Goal: Task Accomplishment & Management: Use online tool/utility

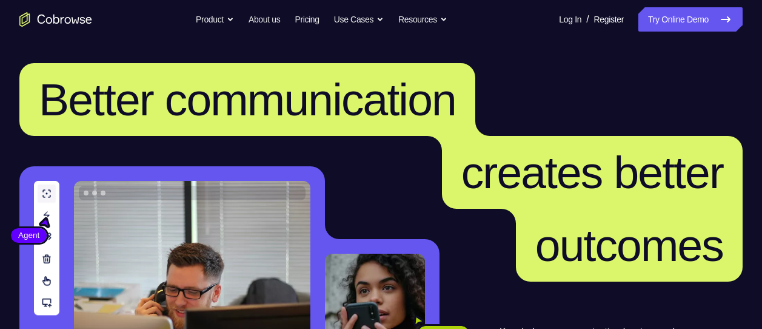
click at [689, 16] on link "Try Online Demo" at bounding box center [690, 19] width 104 height 24
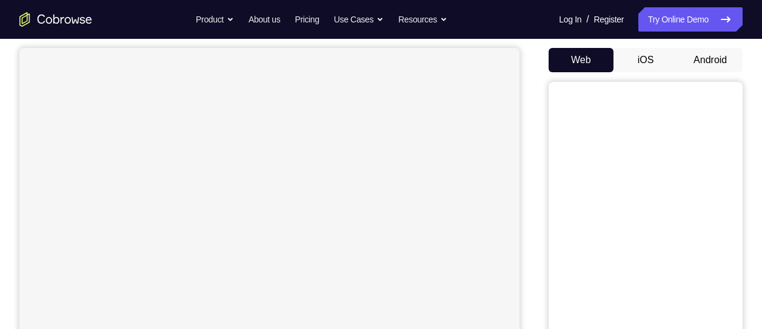
scroll to position [110, 0]
click at [705, 68] on button "Android" at bounding box center [710, 59] width 65 height 24
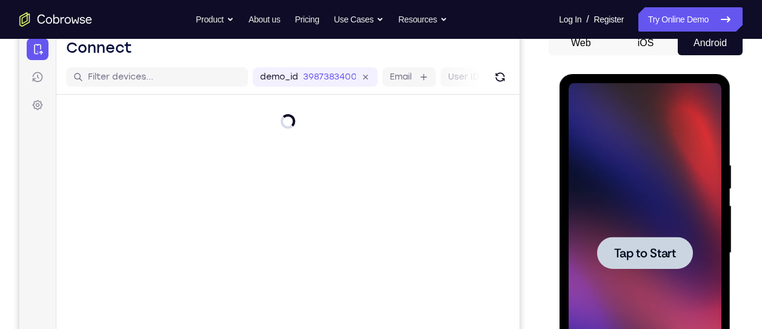
scroll to position [0, 0]
click at [648, 241] on div at bounding box center [644, 252] width 96 height 32
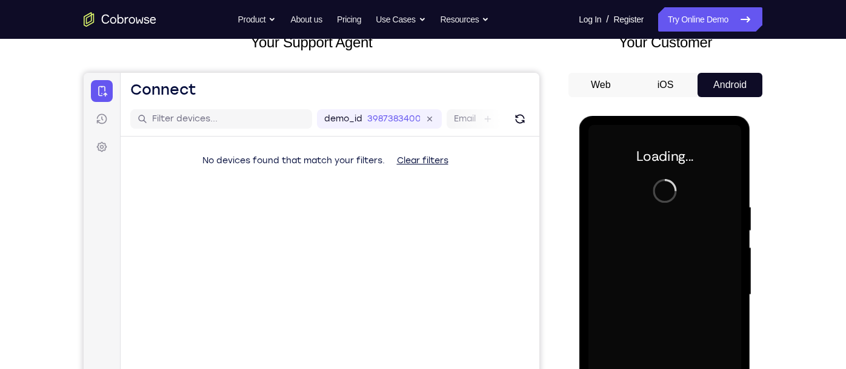
scroll to position [109, 0]
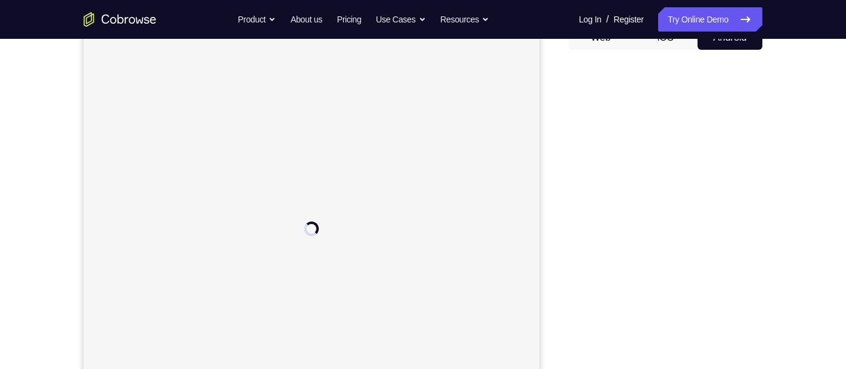
scroll to position [162, 0]
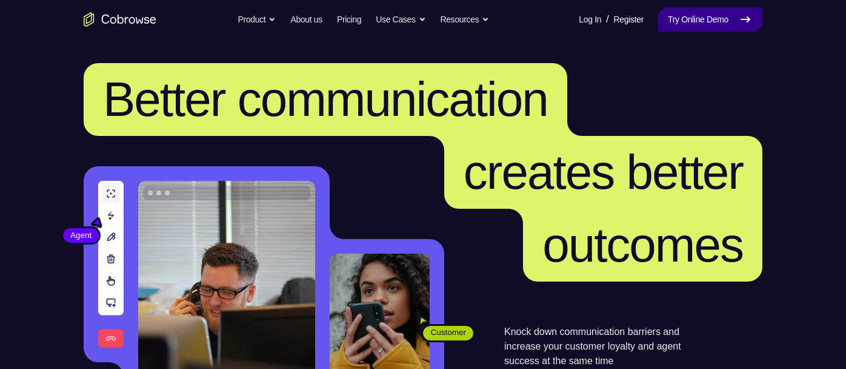
click at [717, 19] on link "Try Online Demo" at bounding box center [710, 19] width 104 height 24
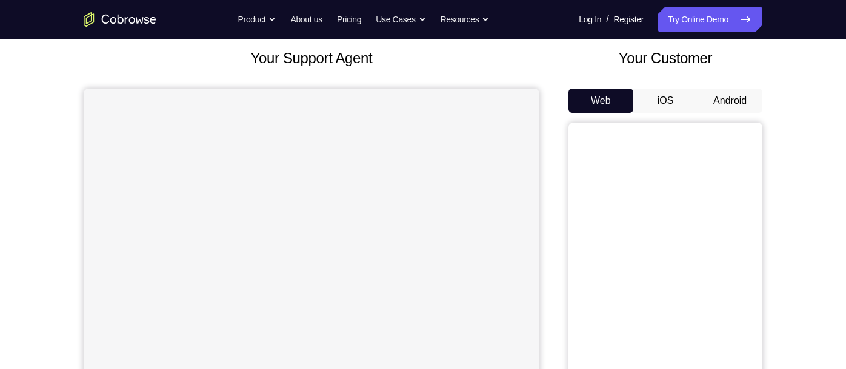
click at [741, 102] on button "Android" at bounding box center [730, 101] width 65 height 24
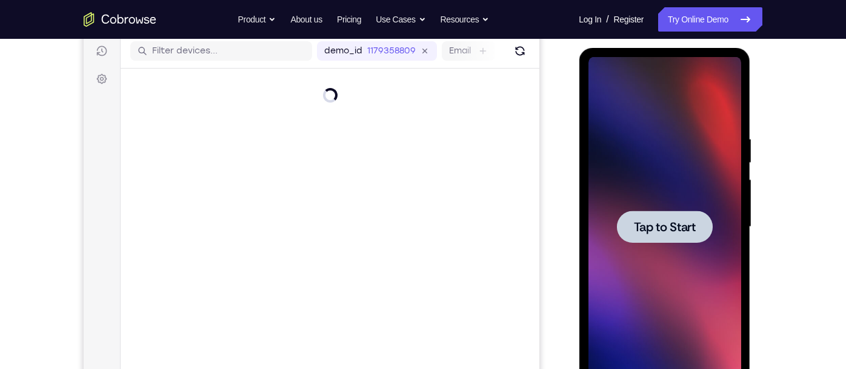
click at [677, 222] on span "Tap to Start" at bounding box center [664, 227] width 62 height 12
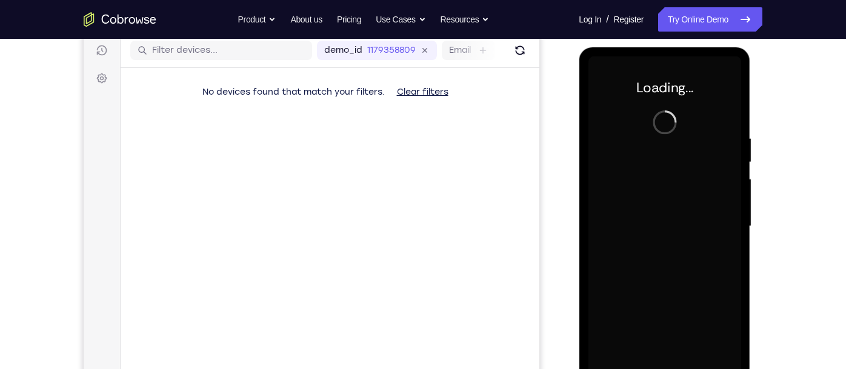
scroll to position [170, 0]
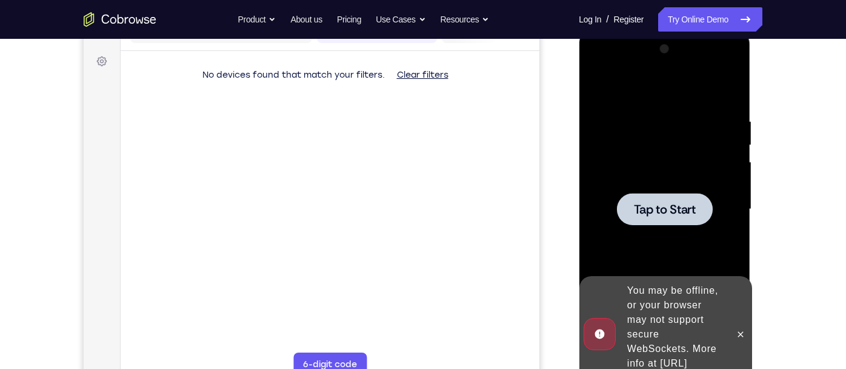
click at [667, 198] on div at bounding box center [664, 209] width 96 height 32
click at [738, 329] on icon at bounding box center [740, 334] width 10 height 10
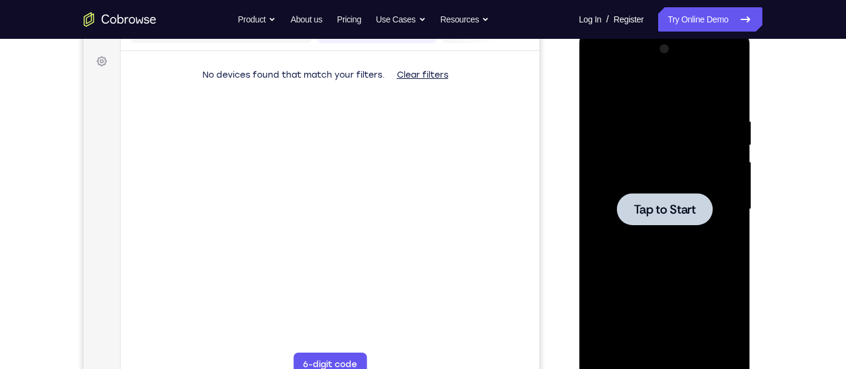
click at [700, 221] on div at bounding box center [664, 209] width 96 height 32
click at [677, 198] on div at bounding box center [664, 209] width 96 height 32
click at [675, 210] on span "Tap to Start" at bounding box center [664, 209] width 62 height 12
click at [650, 216] on div at bounding box center [664, 209] width 96 height 32
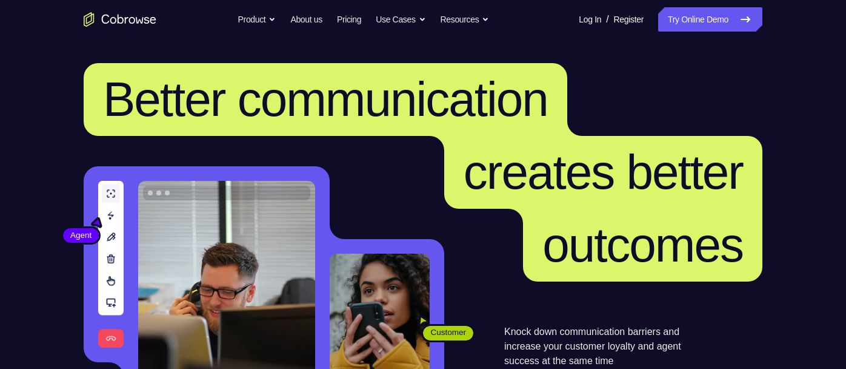
click at [694, 26] on link "Try Online Demo" at bounding box center [710, 19] width 104 height 24
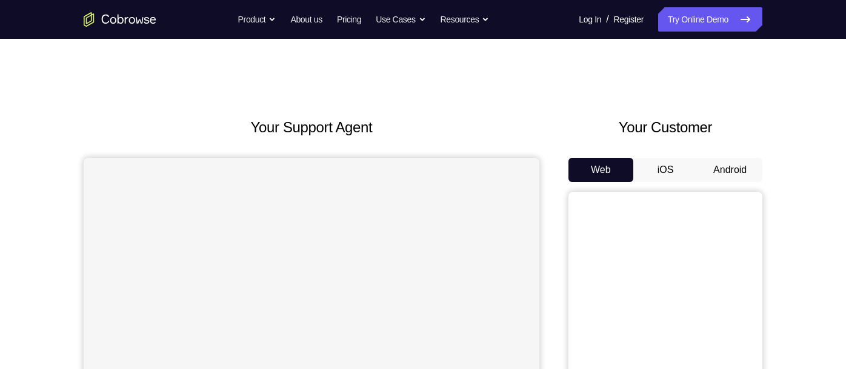
click at [726, 166] on button "Android" at bounding box center [730, 170] width 65 height 24
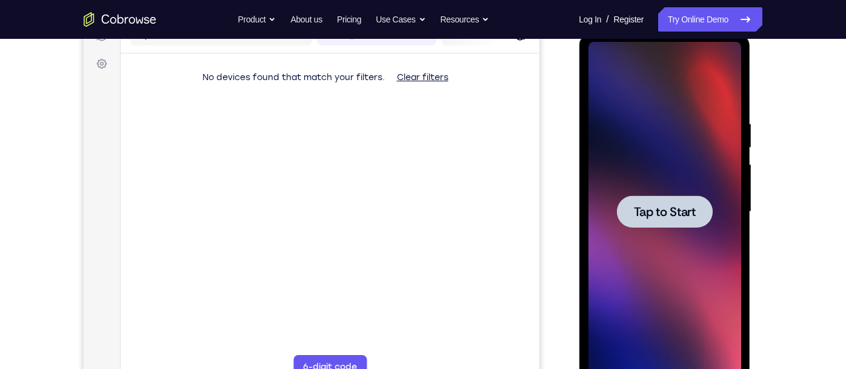
scroll to position [168, 0]
click at [672, 216] on span "Tap to Start" at bounding box center [664, 211] width 62 height 12
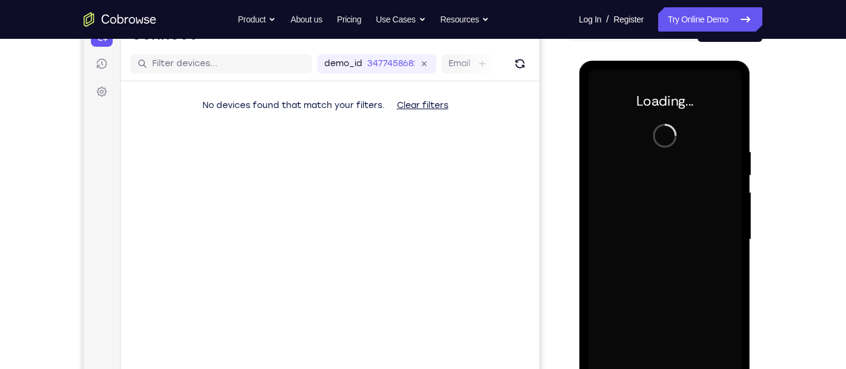
scroll to position [138, 0]
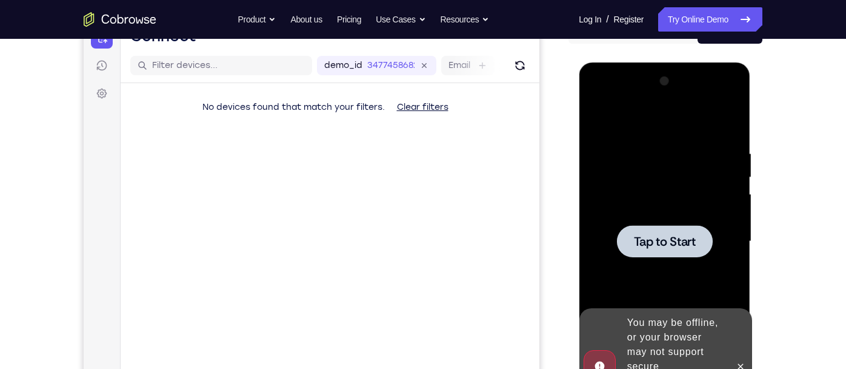
click at [680, 247] on span "Tap to Start" at bounding box center [664, 241] width 62 height 12
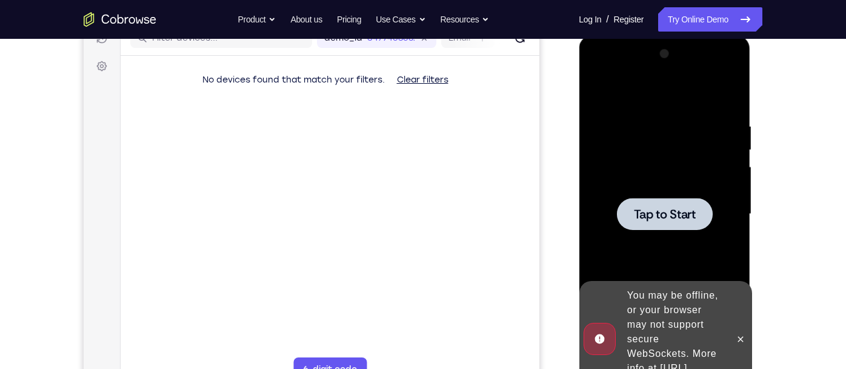
scroll to position [166, 0]
click at [677, 207] on span "Tap to Start" at bounding box center [664, 213] width 62 height 12
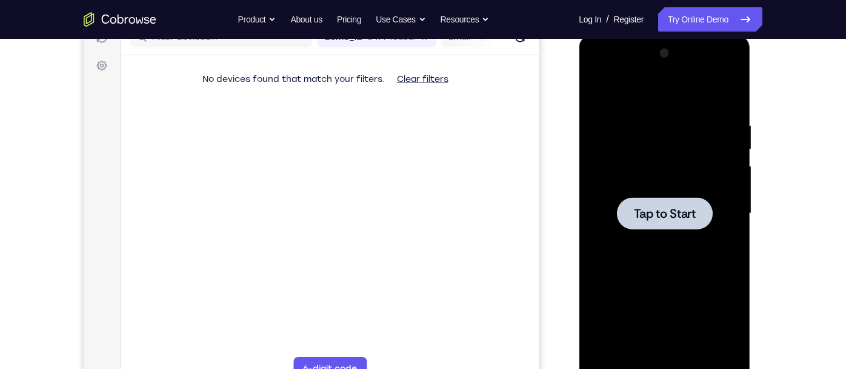
click at [652, 213] on span "Tap to Start" at bounding box center [664, 213] width 62 height 12
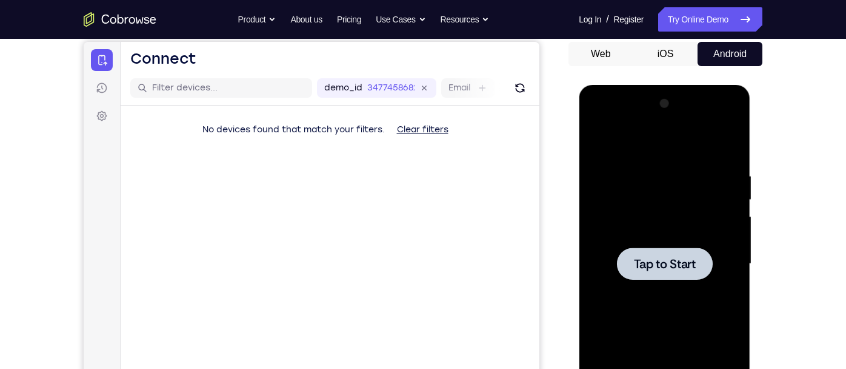
scroll to position [144, 0]
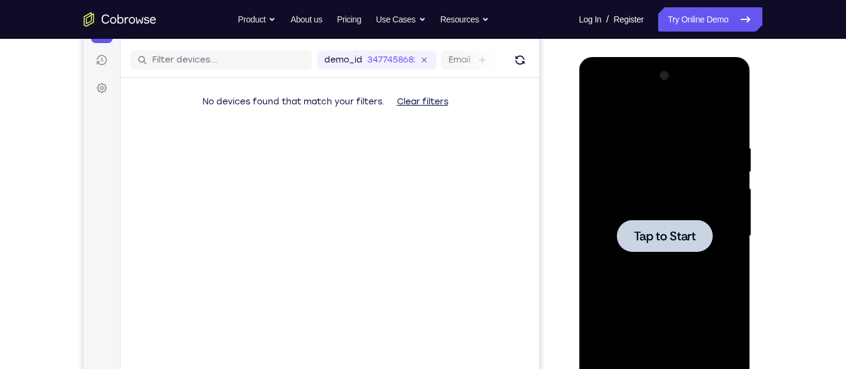
click at [667, 234] on span "Tap to Start" at bounding box center [664, 236] width 62 height 12
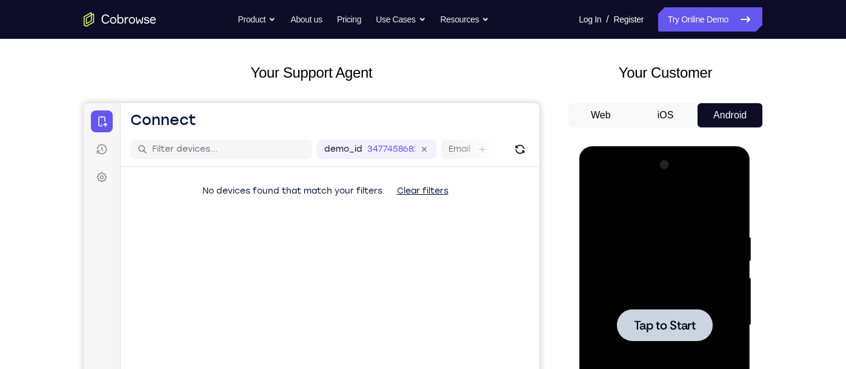
click at [602, 112] on button "Web" at bounding box center [601, 115] width 65 height 24
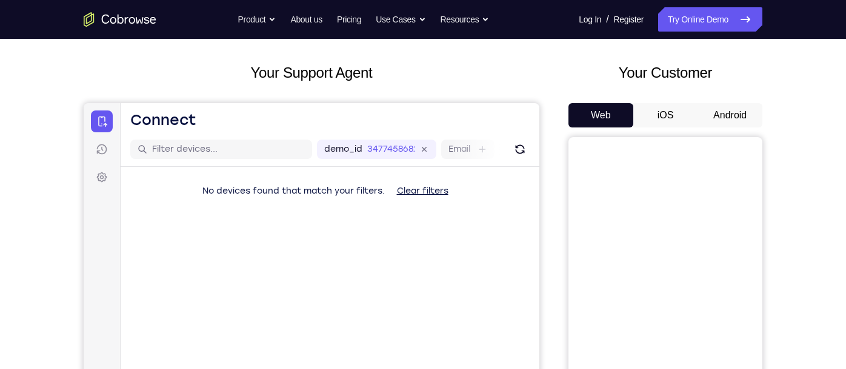
click at [714, 118] on button "Android" at bounding box center [730, 115] width 65 height 24
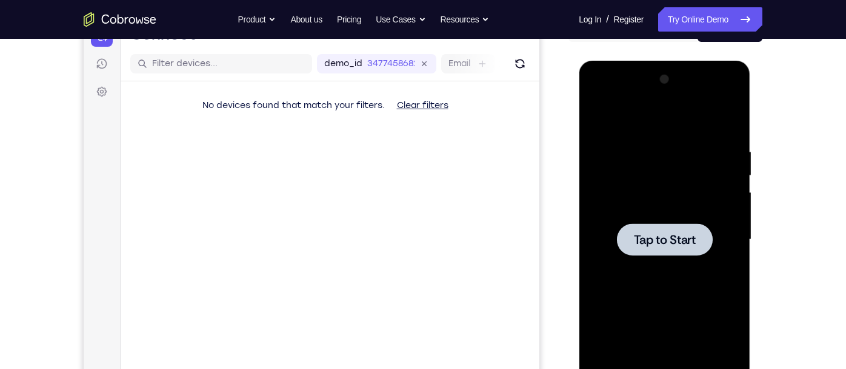
scroll to position [145, 0]
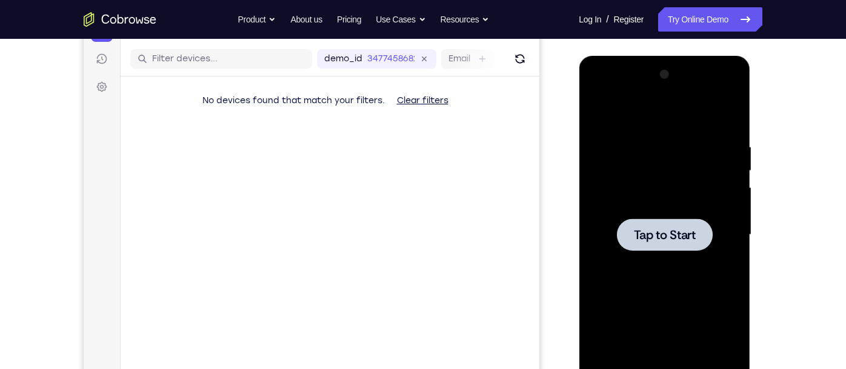
click at [675, 233] on span "Tap to Start" at bounding box center [664, 235] width 62 height 12
click at [672, 224] on div at bounding box center [664, 234] width 96 height 32
